Goal: Use online tool/utility: Utilize a website feature to perform a specific function

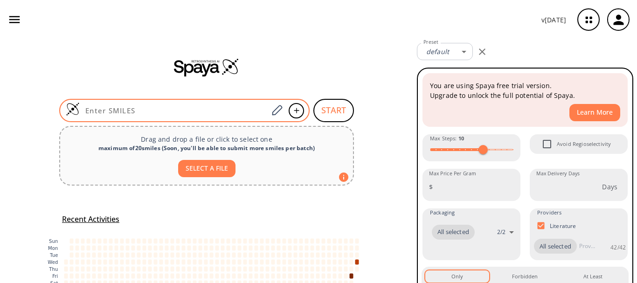
click at [175, 118] on div at bounding box center [184, 110] width 251 height 23
click at [176, 107] on input at bounding box center [174, 110] width 188 height 9
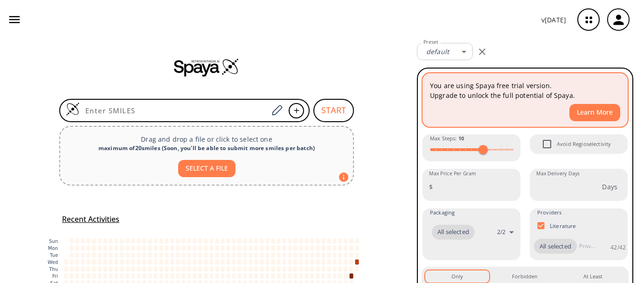
paste input "OCCCCNCCO"
type input "OCCCCNCCO"
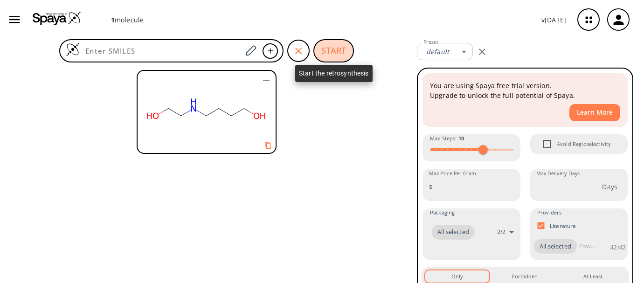
click at [325, 48] on button "START" at bounding box center [334, 50] width 41 height 23
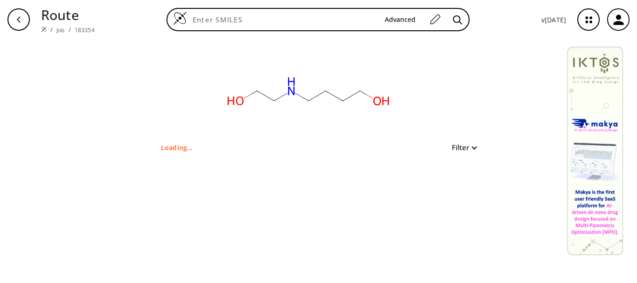
type input "OCCCCNCCO"
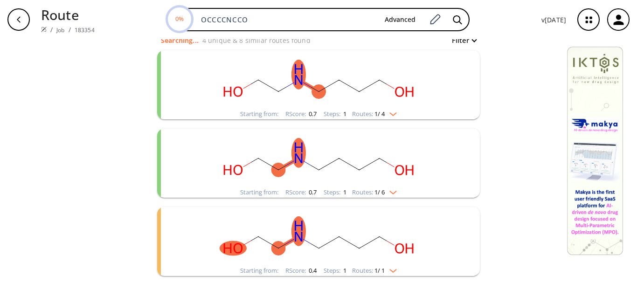
scroll to position [108, 0]
click at [376, 190] on span "1 / 6" at bounding box center [380, 192] width 10 height 6
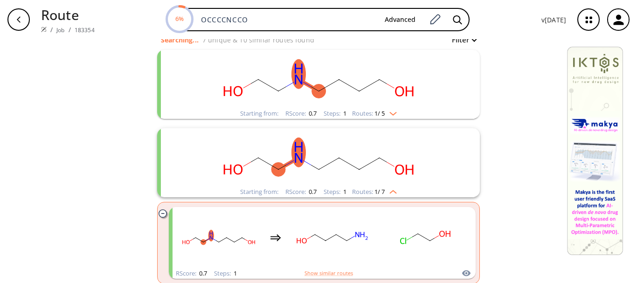
click at [362, 95] on ellipse "clusters" at bounding box center [359, 91] width 14 height 14
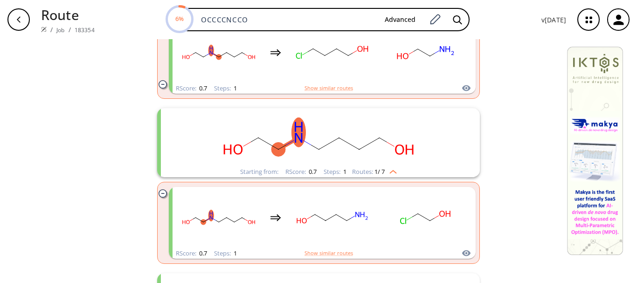
scroll to position [215, 0]
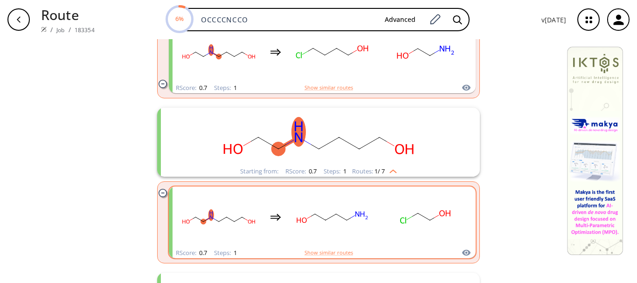
click at [398, 233] on rect "clusters" at bounding box center [426, 217] width 84 height 58
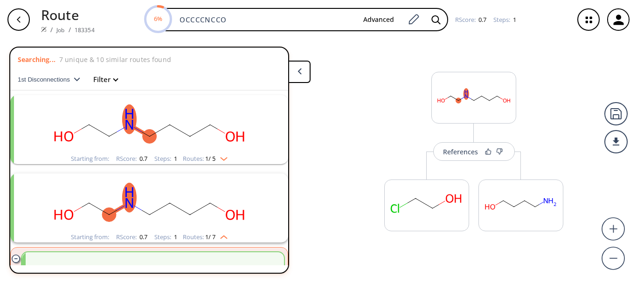
scroll to position [99, 0]
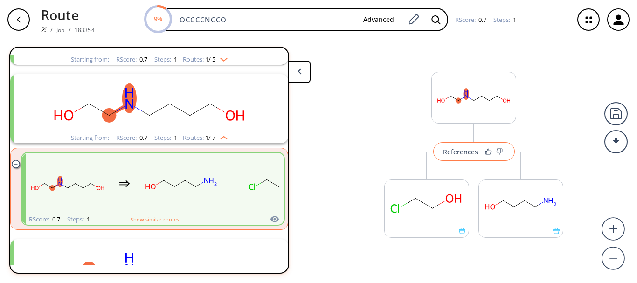
click at [453, 158] on button "References" at bounding box center [474, 151] width 82 height 19
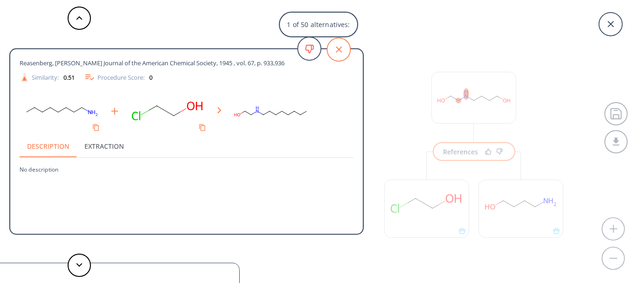
click at [335, 47] on icon at bounding box center [338, 49] width 23 height 23
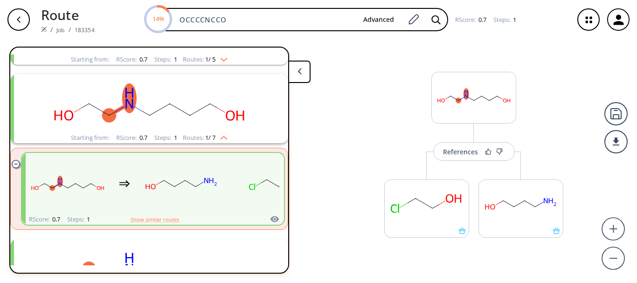
drag, startPoint x: 246, startPoint y: 18, endPoint x: 133, endPoint y: 7, distance: 113.9
click at [133, 7] on div "Route / Job / 183354 14% OCCCCNCCO Advanced RScore : 0.7 Steps : 1" at bounding box center [318, 19] width 637 height 39
paste input "NCCCCO[Si](C)(C)C(C)(C)C"
type input "OCCNCCCCO[Si](C)(C)C(C)(C)C"
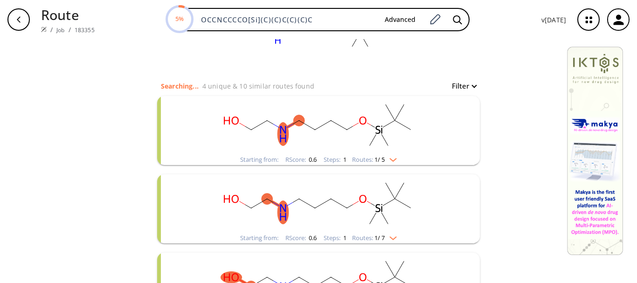
scroll to position [62, 0]
click at [385, 236] on img "clusters" at bounding box center [391, 235] width 12 height 7
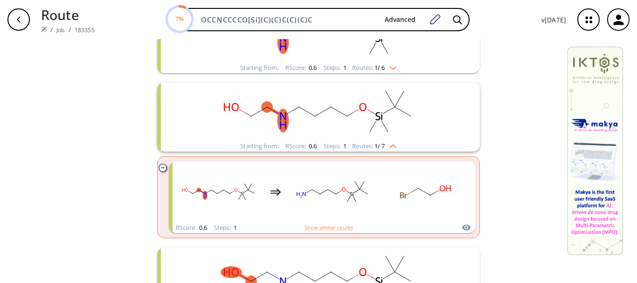
scroll to position [154, 0]
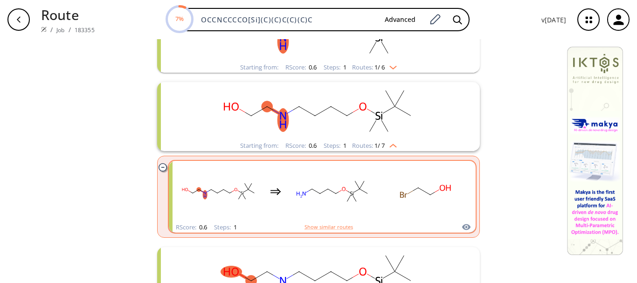
click at [344, 200] on ellipse "clusters" at bounding box center [347, 202] width 6 height 6
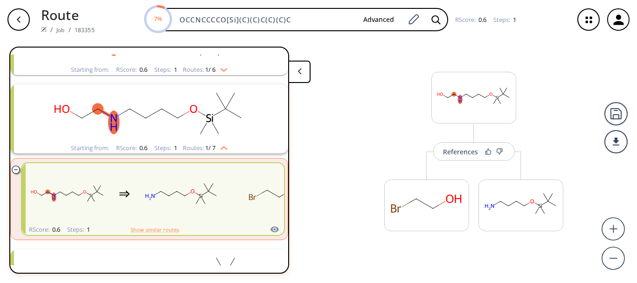
scroll to position [99, 0]
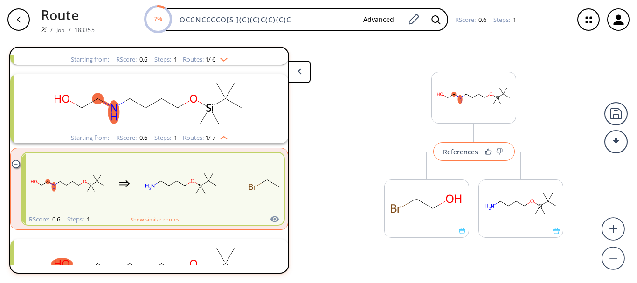
click at [452, 155] on div "References" at bounding box center [460, 152] width 35 height 6
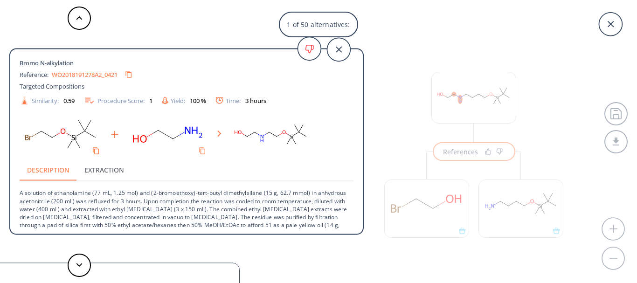
scroll to position [1, 0]
click at [74, 268] on button at bounding box center [79, 265] width 23 height 23
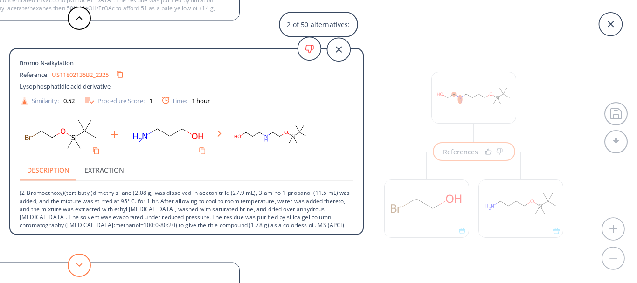
click at [73, 268] on button at bounding box center [79, 265] width 23 height 23
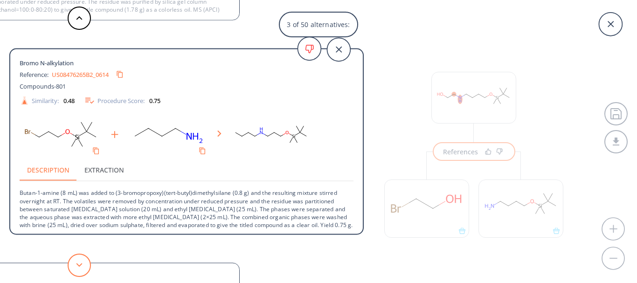
click at [73, 268] on button at bounding box center [79, 265] width 23 height 23
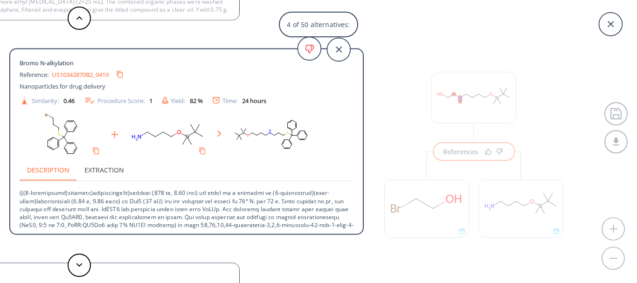
click at [94, 73] on link "US10342870B2_0419" at bounding box center [80, 74] width 57 height 6
